Goal: Task Accomplishment & Management: Complete application form

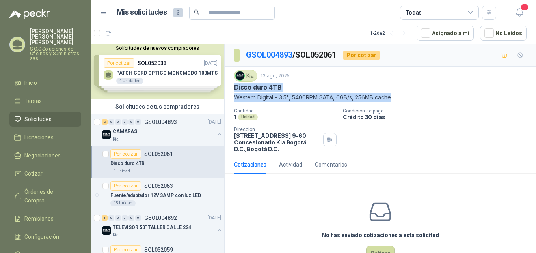
scroll to position [28, 0]
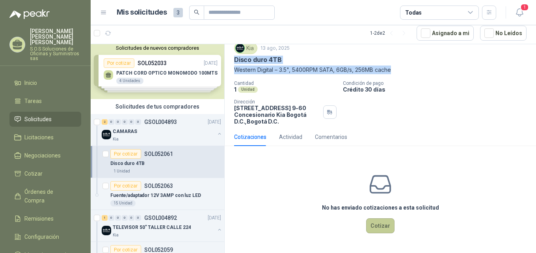
click at [384, 225] on button "Cotizar" at bounding box center [380, 225] width 28 height 15
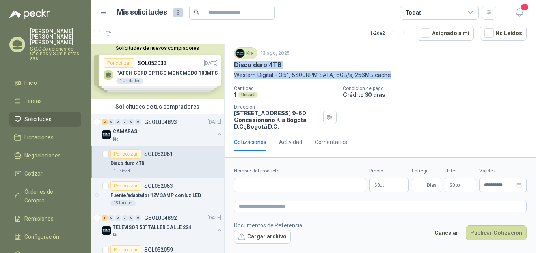
scroll to position [22, 0]
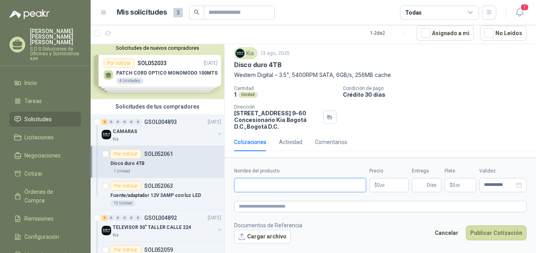
click at [267, 187] on input "Nombre del producto" at bounding box center [300, 185] width 132 height 14
paste input "**********"
type input "**********"
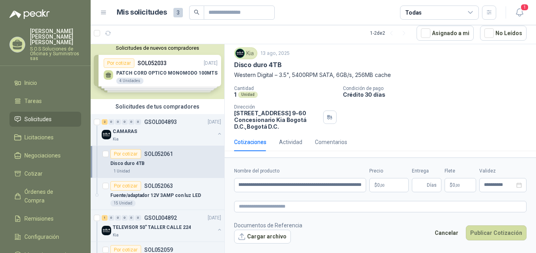
click at [393, 187] on p "$ 0 ,00" at bounding box center [388, 185] width 39 height 14
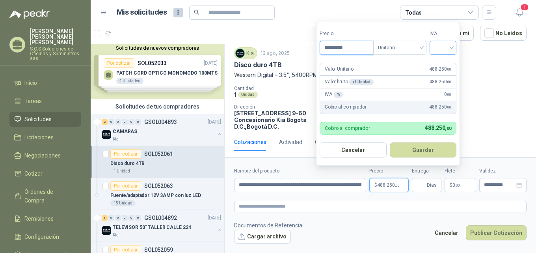
type input "*********"
click at [452, 47] on input "search" at bounding box center [442, 47] width 17 height 12
click at [444, 63] on div "19%" at bounding box center [444, 64] width 15 height 9
click at [427, 148] on button "Guardar" at bounding box center [425, 149] width 68 height 15
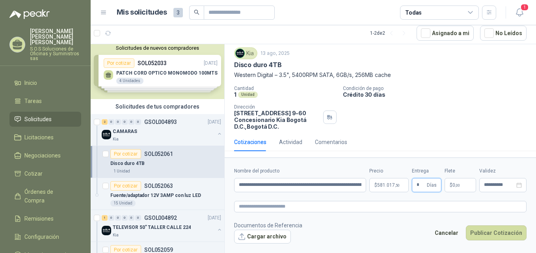
type input "*"
click at [519, 187] on icon "close-circle" at bounding box center [519, 185] width 6 height 6
click at [519, 185] on div at bounding box center [503, 185] width 38 height 6
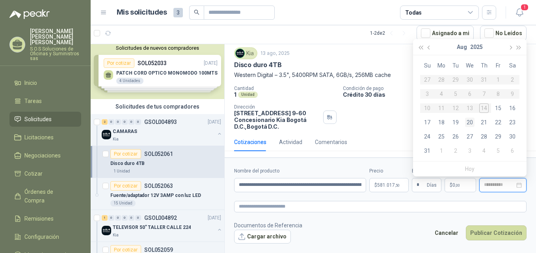
type input "**********"
click at [471, 123] on div "20" at bounding box center [469, 121] width 9 height 9
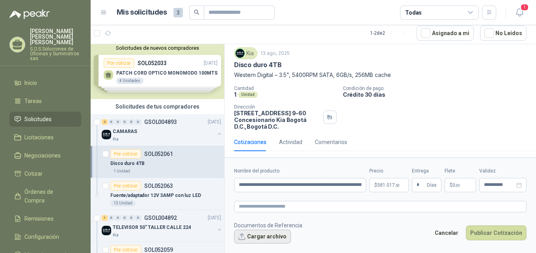
click at [277, 236] on button "Cargar archivo" at bounding box center [262, 236] width 57 height 14
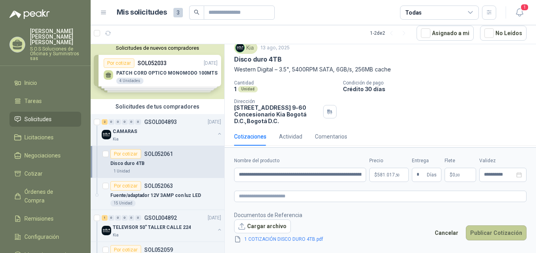
click at [495, 231] on button "Publicar Cotización" at bounding box center [496, 232] width 61 height 15
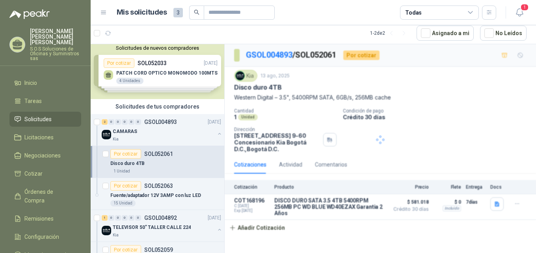
scroll to position [0, 0]
click at [497, 205] on icon "button" at bounding box center [497, 203] width 5 height 5
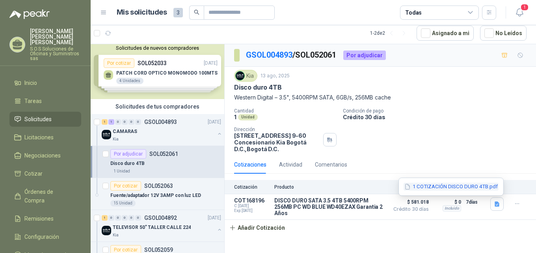
click at [482, 186] on button "1 COTIZACIÓN DISCO DURO 4TB.pdf" at bounding box center [451, 186] width 95 height 8
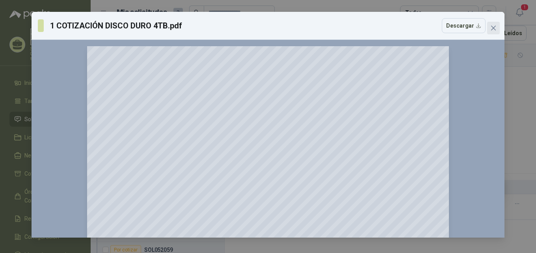
click at [496, 29] on icon "close" at bounding box center [493, 28] width 6 height 6
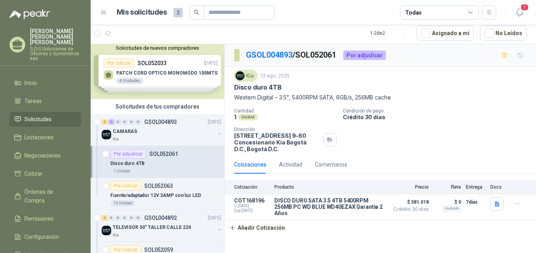
click at [184, 79] on div "Solicitudes de nuevos compradores Por cotizar SOL052033 [DATE] PATCH CORD OPTIC…" at bounding box center [158, 70] width 134 height 57
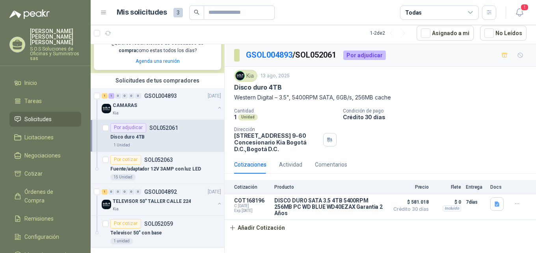
scroll to position [171, 0]
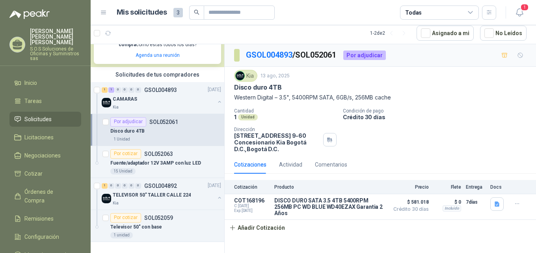
click at [164, 133] on div "Disco duro 4TB" at bounding box center [165, 131] width 111 height 9
click at [158, 164] on p "Fuente/adaptador 12V 3AMP con luz LED" at bounding box center [155, 162] width 91 height 7
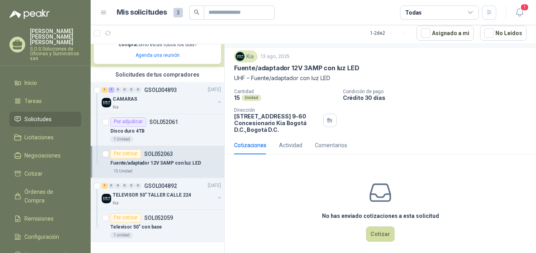
scroll to position [28, 0]
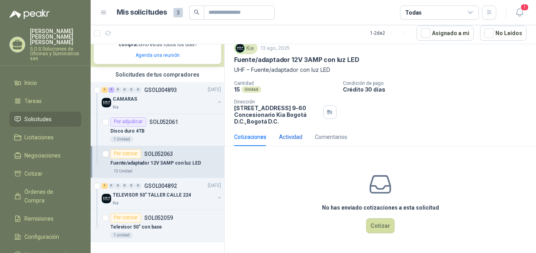
click at [290, 137] on div "Actividad" at bounding box center [290, 136] width 23 height 9
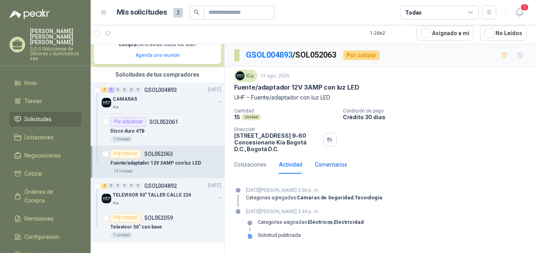
click at [339, 164] on div "Comentarios" at bounding box center [331, 164] width 32 height 9
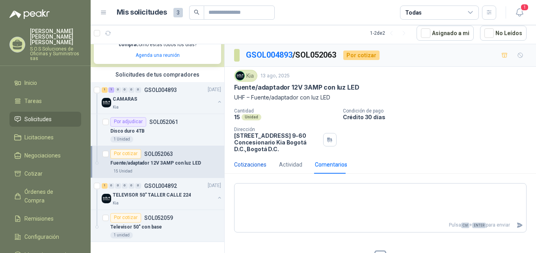
click at [260, 161] on div "Cotizaciones" at bounding box center [250, 164] width 32 height 9
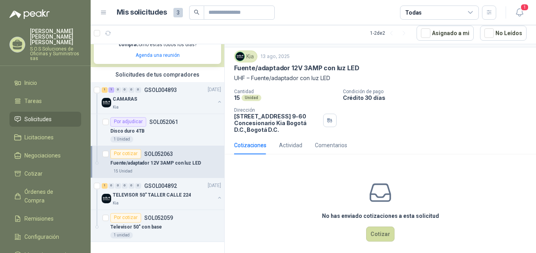
scroll to position [28, 0]
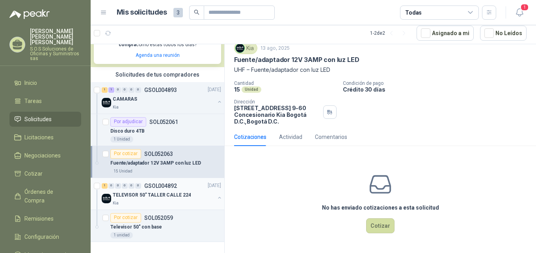
click at [153, 203] on div "Kia" at bounding box center [164, 203] width 102 height 6
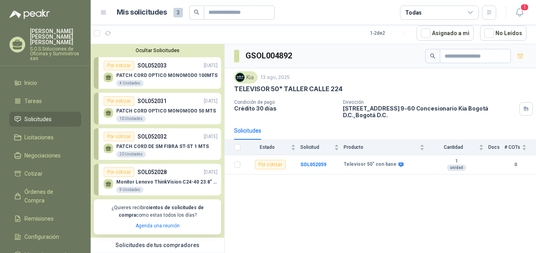
click at [179, 66] on div "Por cotizar SOL052033 [DATE]" at bounding box center [161, 65] width 114 height 9
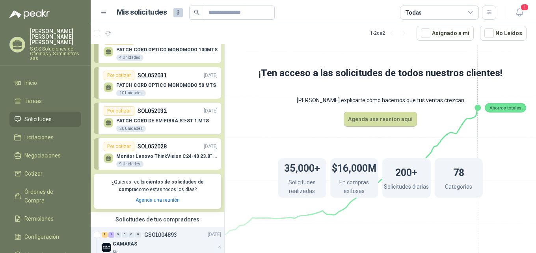
scroll to position [39, 0]
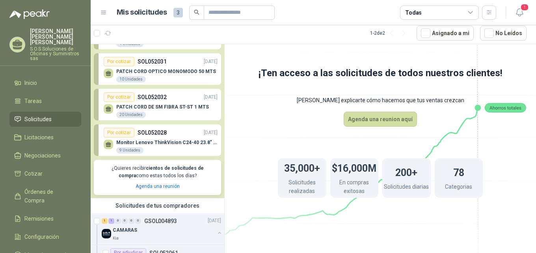
click at [168, 147] on div "Monitor Lenovo ThinkVision C24-40 23.8" 3YW 9 Unidades" at bounding box center [166, 147] width 101 height 14
click at [171, 134] on div "Por cotizar SOL052028 [DATE]" at bounding box center [161, 132] width 114 height 9
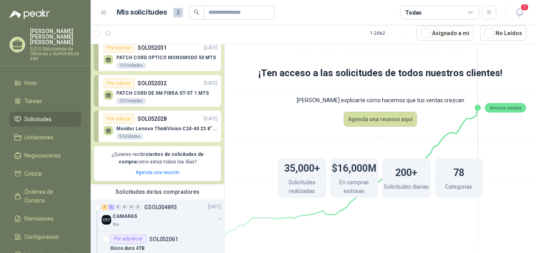
scroll to position [52, 0]
click at [39, 134] on span "Licitaciones" at bounding box center [38, 137] width 29 height 9
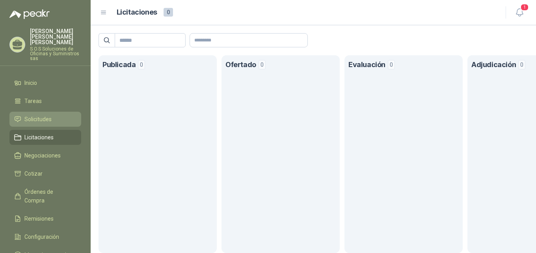
click at [44, 112] on link "Solicitudes" at bounding box center [45, 119] width 72 height 15
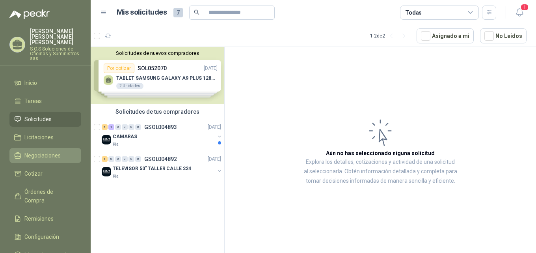
click at [47, 151] on span "Negociaciones" at bounding box center [42, 155] width 36 height 9
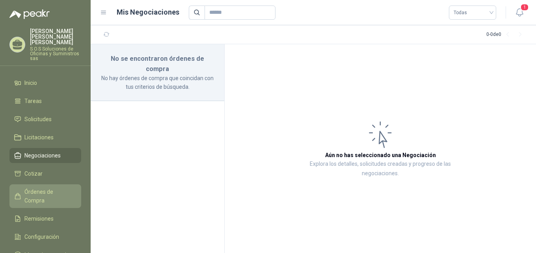
click at [48, 187] on span "Órdenes de Compra" at bounding box center [48, 195] width 49 height 17
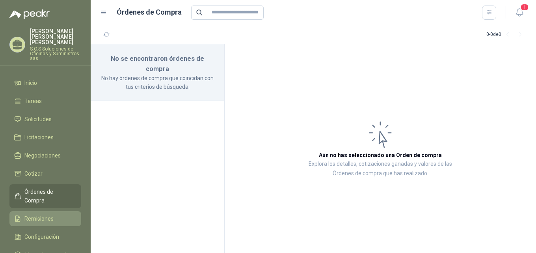
click at [50, 214] on span "Remisiones" at bounding box center [38, 218] width 29 height 9
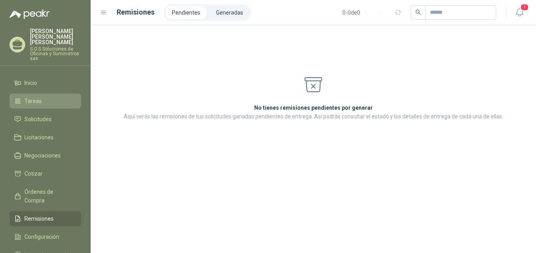
click at [45, 97] on li "Tareas" at bounding box center [45, 101] width 62 height 9
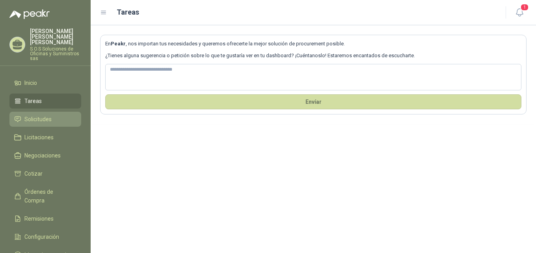
click at [41, 115] on span "Solicitudes" at bounding box center [37, 119] width 27 height 9
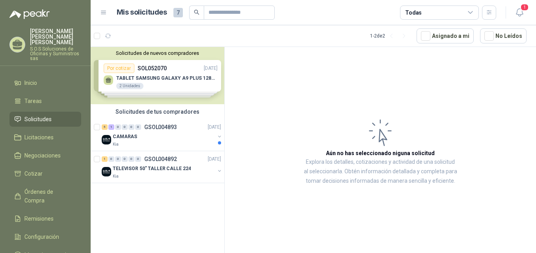
click at [61, 115] on li "Solicitudes" at bounding box center [45, 119] width 62 height 9
click at [142, 137] on div "CAMARAS" at bounding box center [164, 136] width 102 height 9
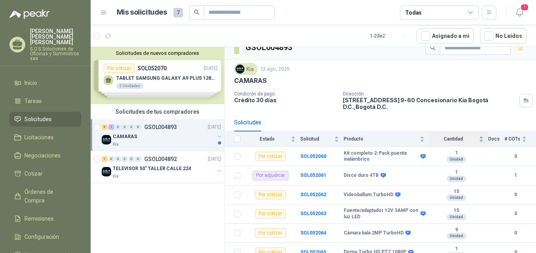
scroll to position [17, 0]
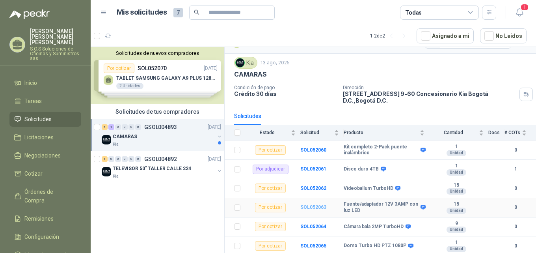
click at [312, 207] on b "SOL052063" at bounding box center [313, 207] width 26 height 6
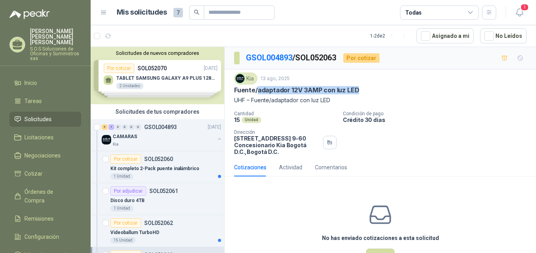
drag, startPoint x: 257, startPoint y: 90, endPoint x: 370, endPoint y: 95, distance: 112.4
click at [370, 95] on div "Kia [DATE] Fuente/adaptador 12V 3AMP con luz LED UHF – Fuente/adaptador con luz…" at bounding box center [380, 89] width 292 height 32
drag, startPoint x: 234, startPoint y: 89, endPoint x: 366, endPoint y: 92, distance: 132.1
click at [366, 92] on div "Fuente/adaptador 12V 3AMP con luz LED" at bounding box center [380, 90] width 292 height 8
copy p "Fuente/adaptador 12V 3AMP con luz LED"
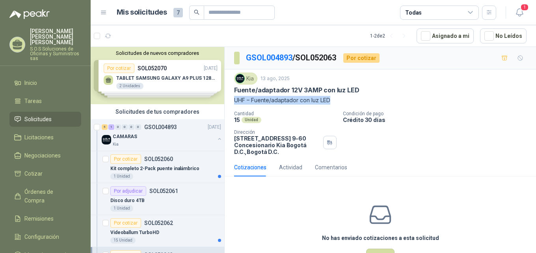
drag, startPoint x: 234, startPoint y: 100, endPoint x: 341, endPoint y: 106, distance: 107.0
click at [341, 106] on div "Kia [DATE] Fuente/adaptador 12V 3AMP con luz LED UHF – Fuente/adaptador con luz…" at bounding box center [380, 114] width 292 height 82
copy p "UHF – Fuente/adaptador con luz LED"
drag, startPoint x: 235, startPoint y: 88, endPoint x: 352, endPoint y: 103, distance: 118.8
click at [352, 103] on div "Kia [DATE] Fuente/adaptador 12V 3AMP con luz LED UHF – Fuente/adaptador con luz…" at bounding box center [380, 89] width 292 height 32
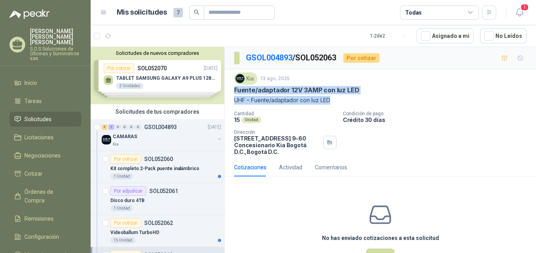
copy div "Fuente/adaptador 12V 3AMP con luz LED UHF – Fuente/adaptador con luz LED"
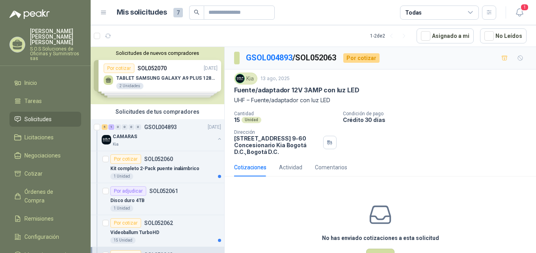
click at [285, 133] on p "Dirección" at bounding box center [277, 132] width 86 height 6
drag, startPoint x: 257, startPoint y: 89, endPoint x: 359, endPoint y: 94, distance: 102.2
click at [359, 94] on div "Fuente/adaptador 12V 3AMP con luz LED" at bounding box center [380, 90] width 292 height 8
copy p "adaptador 12V 3AMP con luz LED"
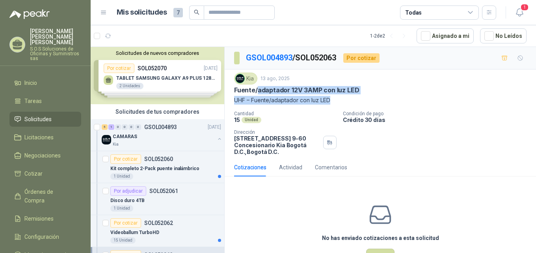
copy div "adaptador 12V 3AMP con luz LED UHF – Fuente/adaptador con luz LED"
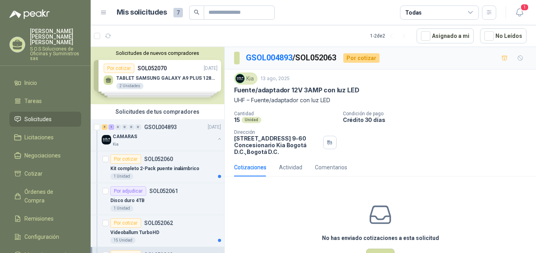
click at [262, 121] on div "15 Unidad" at bounding box center [285, 119] width 102 height 7
drag, startPoint x: 235, startPoint y: 88, endPoint x: 369, endPoint y: 89, distance: 133.2
click at [369, 89] on div "Fuente/adaptador 12V 3AMP con luz LED" at bounding box center [380, 90] width 292 height 8
copy p "Fuente/adaptador 12V 3AMP con luz LED"
drag, startPoint x: 235, startPoint y: 99, endPoint x: 338, endPoint y: 104, distance: 103.8
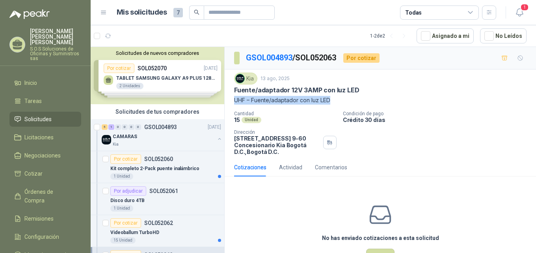
click at [338, 104] on p "UHF – Fuente/adaptador con luz LED" at bounding box center [380, 100] width 292 height 9
copy p "UHF – Fuente/adaptador con luz LED"
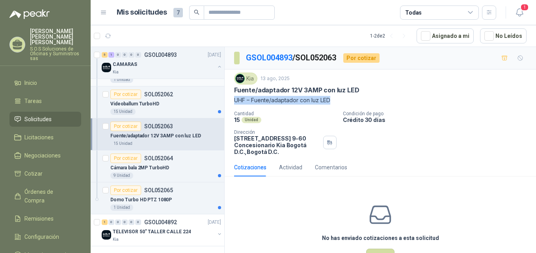
scroll to position [130, 0]
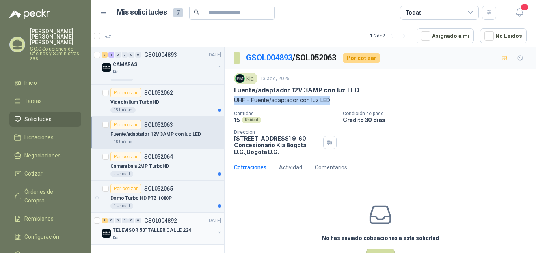
click at [173, 229] on p "TELEVISOR 50" TALLER CALLE 224" at bounding box center [152, 229] width 78 height 7
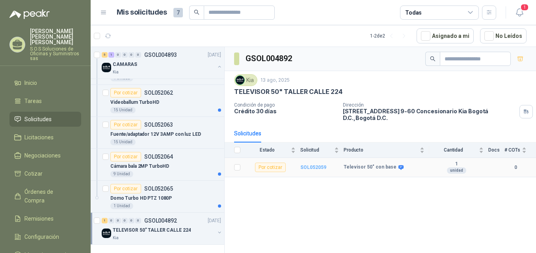
click at [313, 164] on b "SOL052059" at bounding box center [313, 167] width 26 height 6
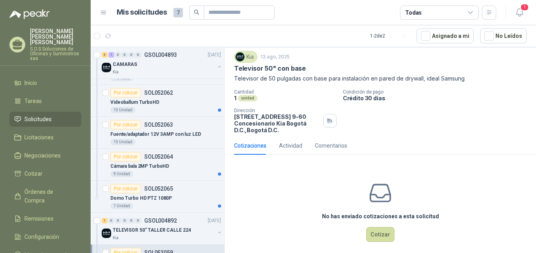
scroll to position [28, 0]
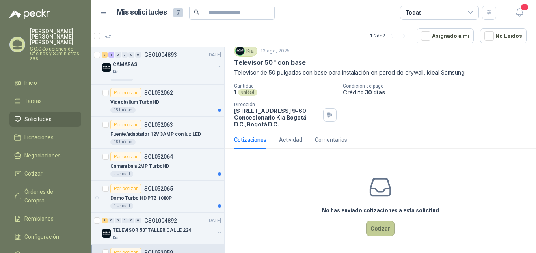
click at [374, 227] on button "Cotizar" at bounding box center [380, 228] width 28 height 15
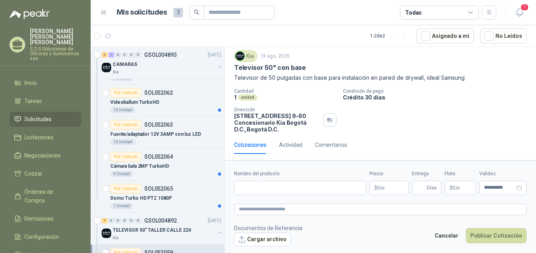
scroll to position [22, 0]
drag, startPoint x: 235, startPoint y: 76, endPoint x: 266, endPoint y: 78, distance: 30.8
click at [260, 78] on p "Televisor de 50 pulgadas con base para instalación en pared de drywall, ideal S…" at bounding box center [380, 77] width 292 height 9
drag, startPoint x: 266, startPoint y: 78, endPoint x: 282, endPoint y: 78, distance: 16.6
click at [280, 78] on p "Televisor de 50 pulgadas con base para instalación en pared de drywall, ideal S…" at bounding box center [380, 77] width 292 height 9
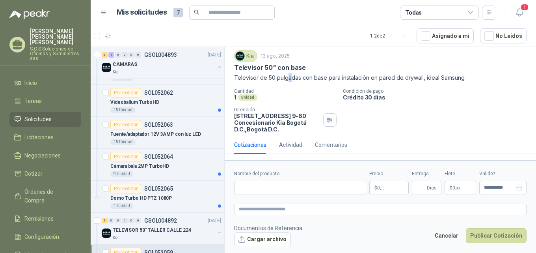
click at [290, 78] on p "Televisor de 50 pulgadas con base para instalación en pared de drywall, ideal S…" at bounding box center [380, 77] width 292 height 9
drag, startPoint x: 235, startPoint y: 76, endPoint x: 325, endPoint y: 77, distance: 90.3
click at [325, 77] on p "Televisor de 50 pulgadas con base para instalación en pared de drywall, ideal S…" at bounding box center [380, 77] width 292 height 9
copy p "Televisor de 50 pulgadas con base"
click at [249, 210] on textarea at bounding box center [380, 208] width 292 height 11
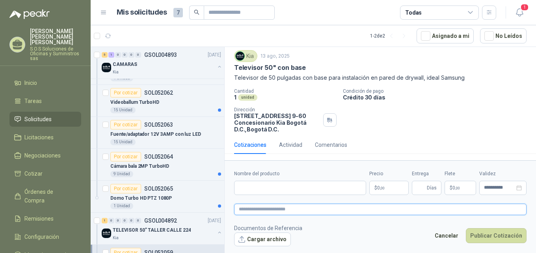
paste textarea "**********"
type textarea "**********"
click at [378, 187] on span "0 ,00" at bounding box center [380, 187] width 7 height 5
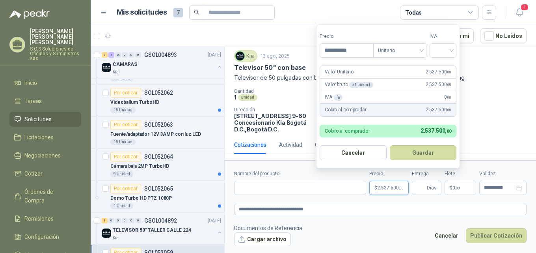
type input "**********"
click at [390, 145] on button "Guardar" at bounding box center [423, 152] width 67 height 15
click at [452, 51] on input "search" at bounding box center [442, 50] width 17 height 12
click at [446, 65] on div "19%" at bounding box center [444, 66] width 15 height 9
click at [436, 154] on button "Guardar" at bounding box center [425, 152] width 68 height 15
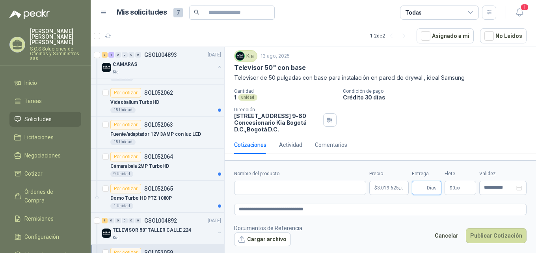
type input "*"
click at [519, 188] on icon "close-circle" at bounding box center [519, 188] width 6 height 6
click at [520, 188] on div at bounding box center [503, 188] width 38 height 6
type input "*"
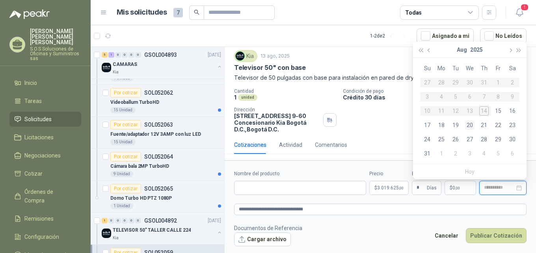
type input "**********"
click at [471, 124] on div "20" at bounding box center [469, 124] width 9 height 9
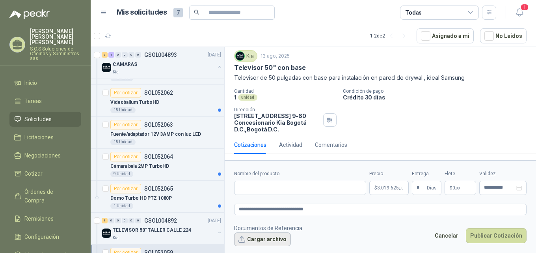
click at [270, 240] on button "Cargar archivo" at bounding box center [262, 239] width 57 height 14
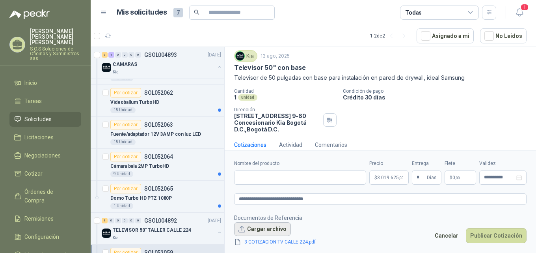
scroll to position [28, 0]
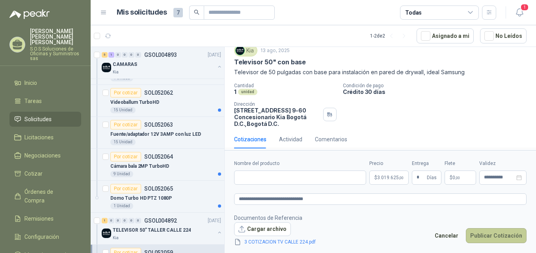
click at [491, 234] on button "Publicar Cotización" at bounding box center [496, 235] width 61 height 15
click at [496, 237] on button "Publicar Cotización" at bounding box center [496, 235] width 61 height 15
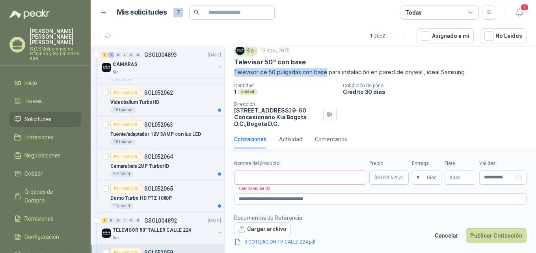
drag, startPoint x: 234, startPoint y: 71, endPoint x: 326, endPoint y: 74, distance: 91.5
click at [326, 74] on p "Televisor de 50 pulgadas con base para instalación en pared de drywall, ideal S…" at bounding box center [380, 72] width 292 height 9
copy p "Televisor de 50 pulgadas con base"
click at [271, 178] on input "Nombre del producto" at bounding box center [300, 177] width 132 height 14
paste input "**********"
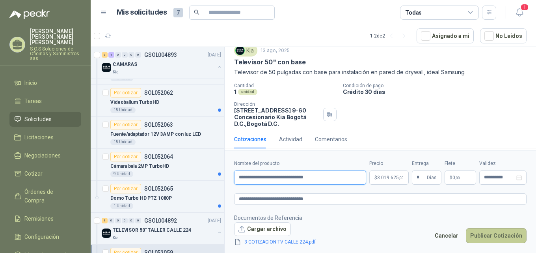
type input "**********"
click at [494, 236] on button "Publicar Cotización" at bounding box center [496, 235] width 61 height 15
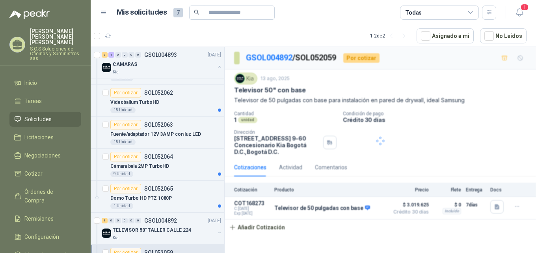
scroll to position [0, 0]
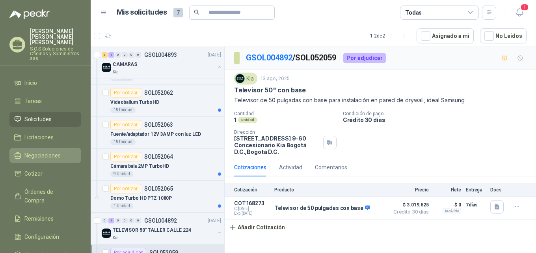
click at [60, 151] on span "Negociaciones" at bounding box center [42, 155] width 36 height 9
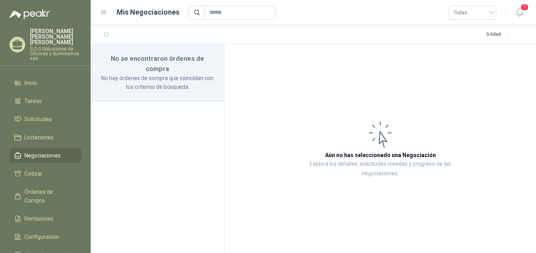
click at [60, 151] on span "Negociaciones" at bounding box center [42, 155] width 36 height 9
click at [32, 115] on span "Solicitudes" at bounding box center [37, 119] width 27 height 9
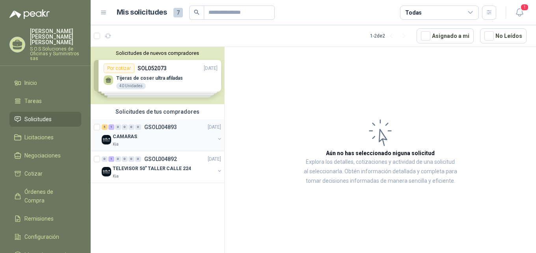
click at [129, 137] on p "CAMARAS" at bounding box center [125, 136] width 24 height 7
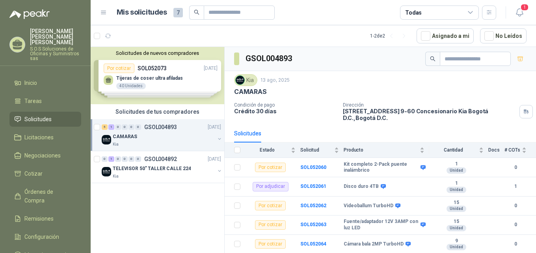
scroll to position [17, 0]
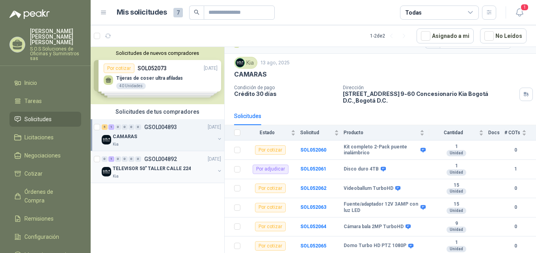
click at [158, 168] on p "TELEVISOR 50" TALLER CALLE 224" at bounding box center [152, 168] width 78 height 7
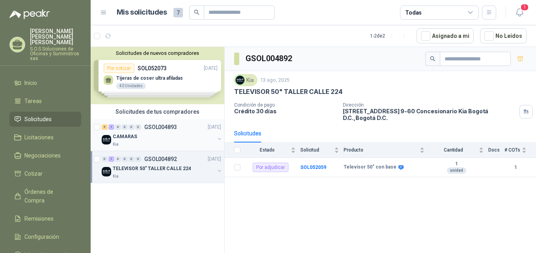
click at [145, 138] on div "CAMARAS" at bounding box center [164, 136] width 102 height 9
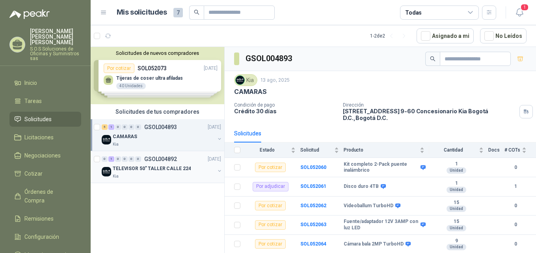
click at [153, 172] on p "TELEVISOR 50" TALLER CALLE 224" at bounding box center [152, 168] width 78 height 7
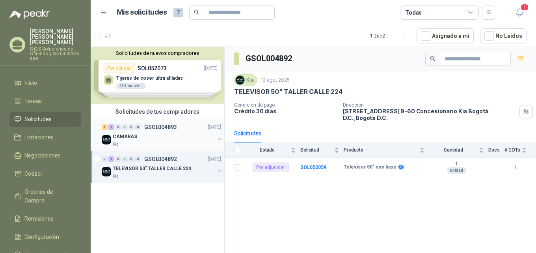
click at [128, 140] on p "CAMARAS" at bounding box center [125, 136] width 24 height 7
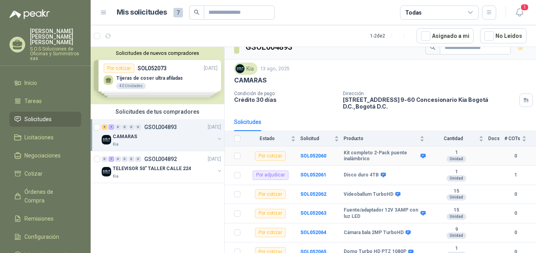
scroll to position [17, 0]
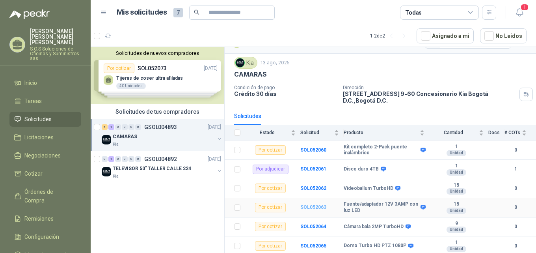
click at [316, 207] on b "SOL052063" at bounding box center [313, 207] width 26 height 6
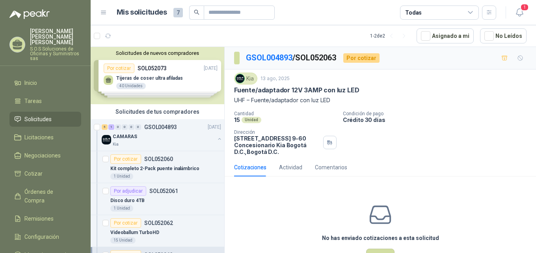
scroll to position [28, 0]
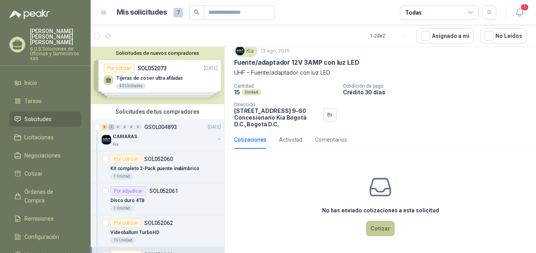
click at [375, 230] on button "Cotizar" at bounding box center [380, 228] width 28 height 15
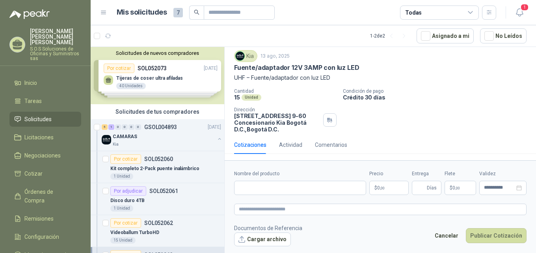
scroll to position [22, 0]
click at [288, 188] on input "Nombre del producto" at bounding box center [300, 188] width 132 height 14
drag, startPoint x: 235, startPoint y: 65, endPoint x: 359, endPoint y: 68, distance: 125.0
click at [359, 68] on div "Fuente/adaptador 12V 3AMP con luz LED" at bounding box center [380, 67] width 292 height 8
copy p "Fuente/adaptador 12V 3AMP con luz LED"
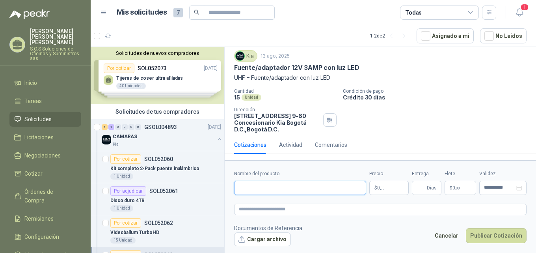
click at [277, 188] on input "Nombre del producto" at bounding box center [300, 188] width 132 height 14
paste input "**********"
type input "**********"
click at [264, 209] on textarea at bounding box center [380, 208] width 292 height 11
paste textarea "**********"
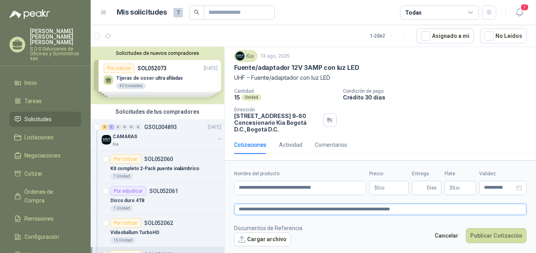
type textarea "**********"
click at [387, 188] on p "$ 0 ,00" at bounding box center [388, 188] width 39 height 14
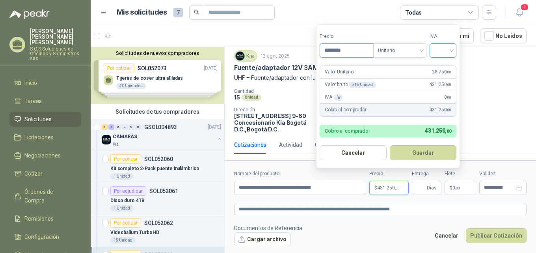
click at [455, 51] on div at bounding box center [443, 50] width 27 height 14
type input "********"
click at [443, 65] on div "19%" at bounding box center [444, 66] width 15 height 9
click at [422, 51] on span "Unitario" at bounding box center [402, 51] width 44 height 12
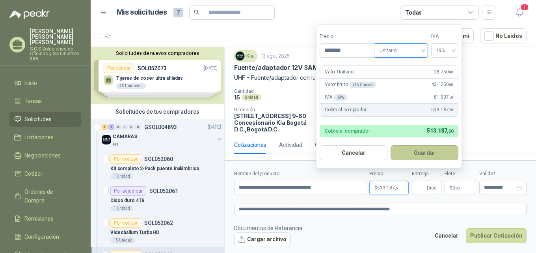
click at [436, 155] on button "Guardar" at bounding box center [425, 152] width 68 height 15
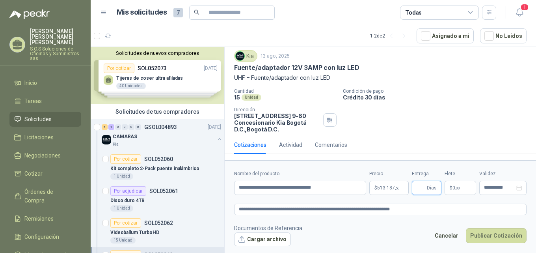
type input "*"
click at [521, 189] on icon "close-circle" at bounding box center [519, 188] width 6 height 6
click at [519, 187] on div at bounding box center [503, 188] width 38 height 6
type input "*"
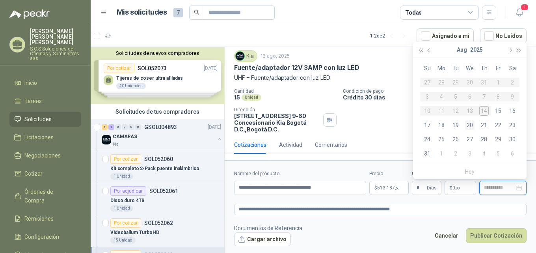
type input "**********"
click at [471, 125] on div "20" at bounding box center [469, 124] width 9 height 9
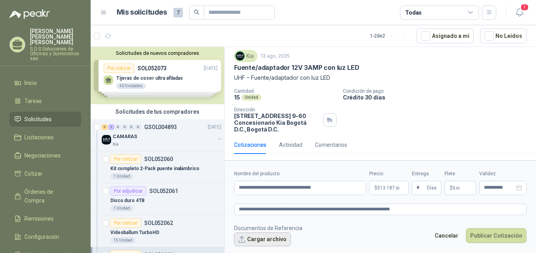
click at [276, 240] on button "Cargar archivo" at bounding box center [262, 239] width 57 height 14
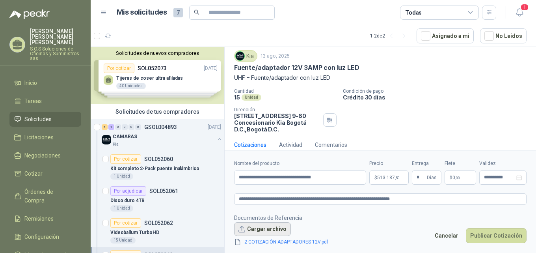
scroll to position [28, 0]
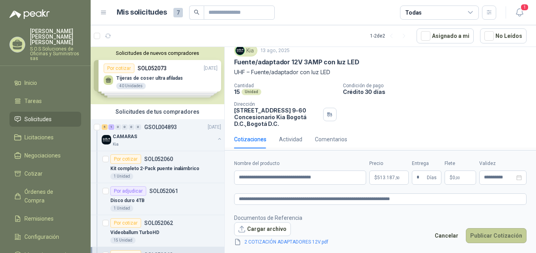
click at [493, 236] on button "Publicar Cotización" at bounding box center [496, 235] width 61 height 15
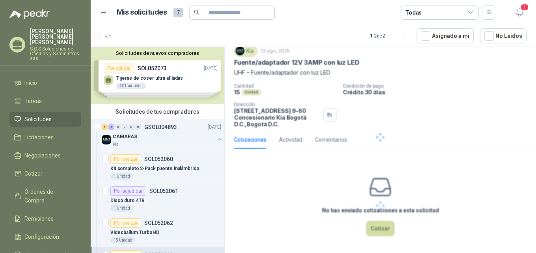
scroll to position [0, 0]
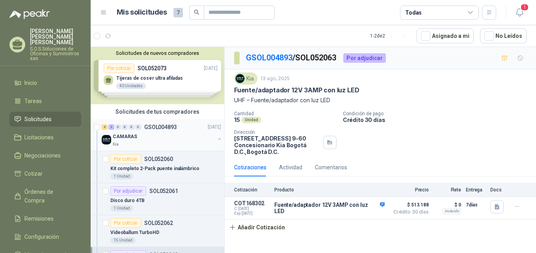
click at [130, 139] on p "CAMARAS" at bounding box center [125, 136] width 24 height 7
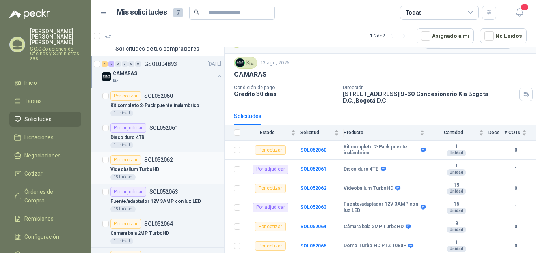
scroll to position [130, 0]
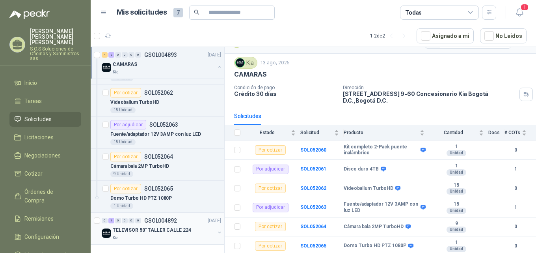
click at [179, 231] on p "TELEVISOR 50" TALLER CALLE 224" at bounding box center [152, 229] width 78 height 7
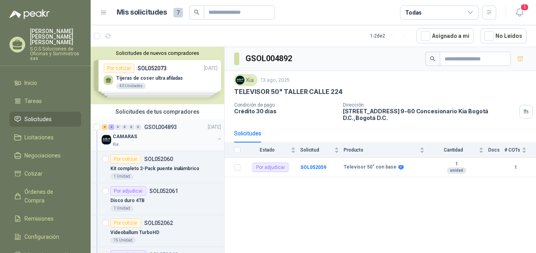
click at [129, 138] on p "CAMARAS" at bounding box center [125, 136] width 24 height 7
